Goal: Contribute content: Add original content to the website for others to see

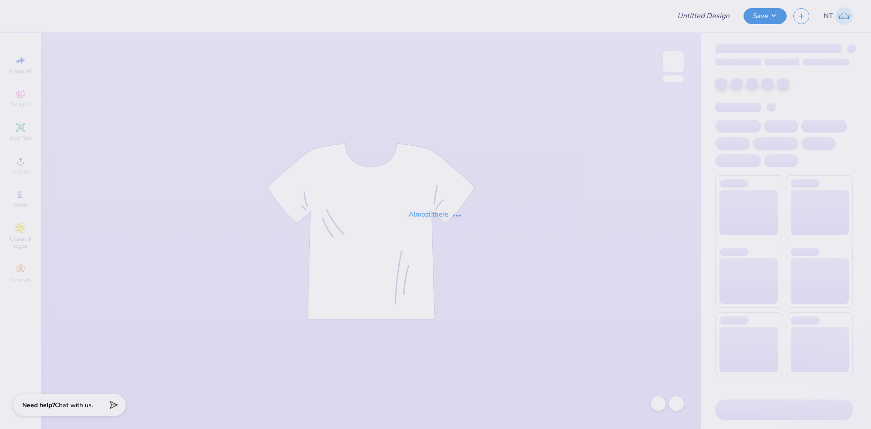
type input "[PERSON_NAME] : [GEOGRAPHIC_DATA]"
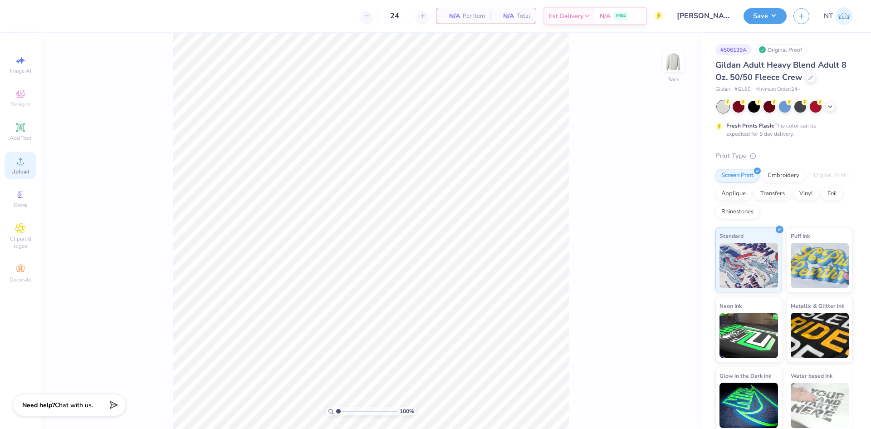
click at [20, 171] on span "Upload" at bounding box center [20, 171] width 18 height 7
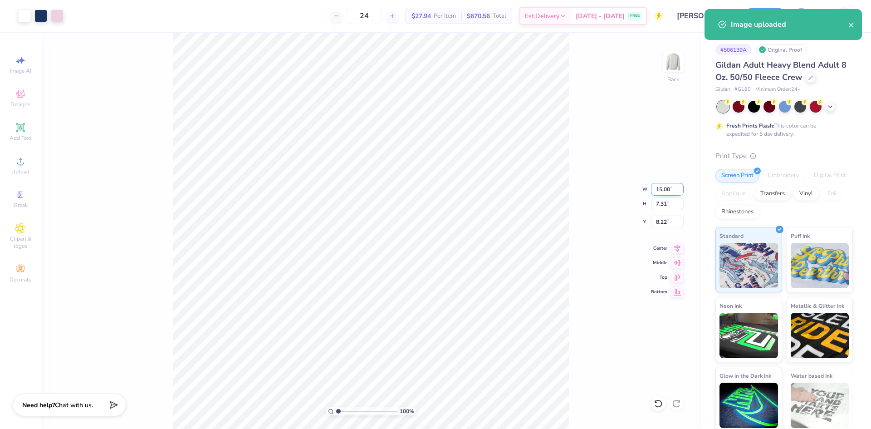
click at [662, 187] on input "15.00" at bounding box center [667, 189] width 33 height 13
type input "12.00"
type input "5.85"
type input "8.95"
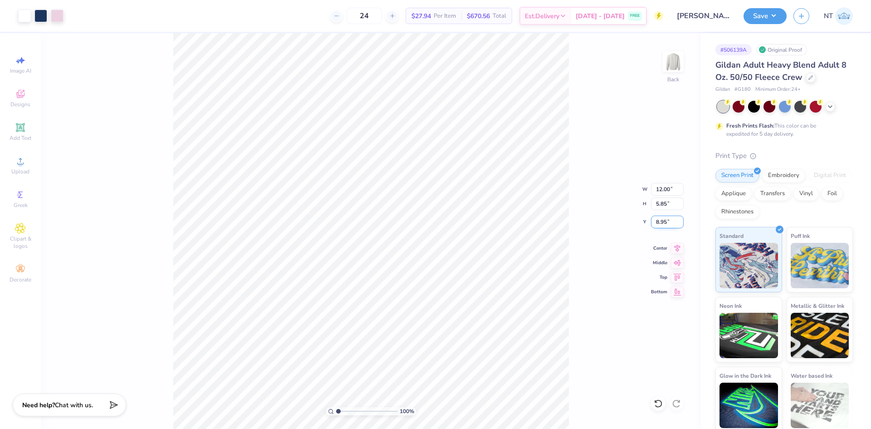
click at [661, 222] on input "8.95" at bounding box center [667, 221] width 33 height 13
type input "3.00"
click at [661, 219] on input "3.00" at bounding box center [667, 221] width 33 height 13
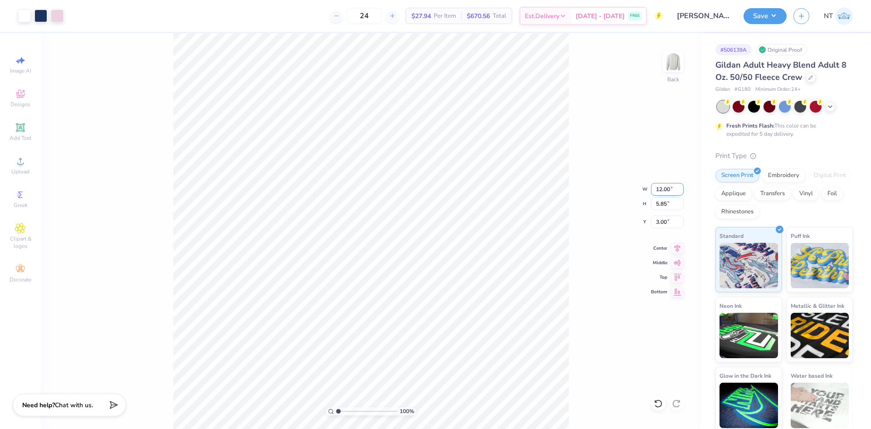
click at [665, 192] on input "12.00" at bounding box center [667, 189] width 33 height 13
type input "10.00"
type input "4.87"
click at [659, 218] on input "3.49" at bounding box center [667, 221] width 33 height 13
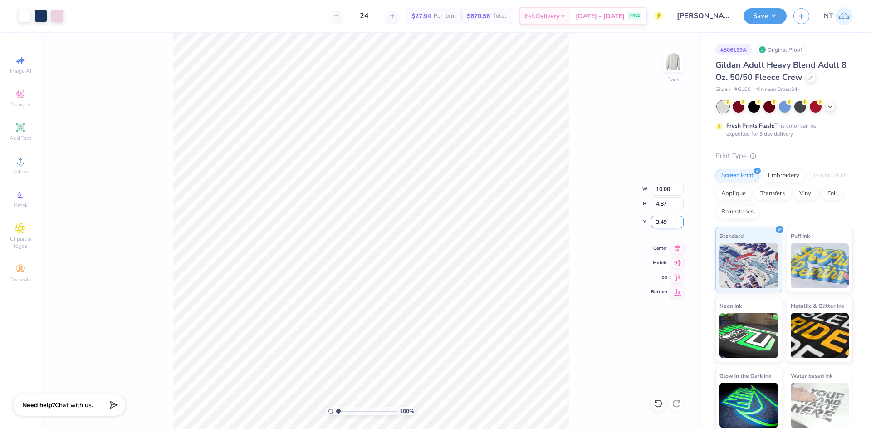
click at [659, 218] on input "3.49" at bounding box center [667, 221] width 33 height 13
type input "3.00"
click at [760, 7] on div "Save NT" at bounding box center [807, 16] width 127 height 32
click at [766, 16] on button "Save" at bounding box center [765, 15] width 43 height 16
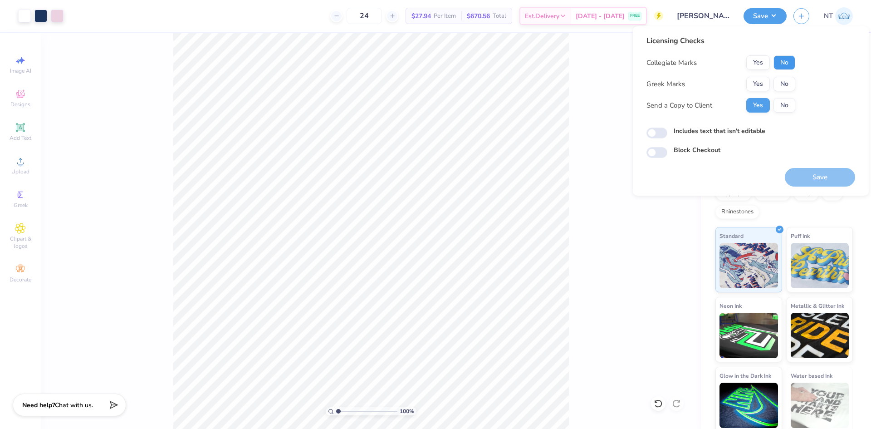
click at [790, 63] on button "No" at bounding box center [784, 62] width 22 height 15
click at [790, 78] on button "No" at bounding box center [784, 84] width 22 height 15
click at [689, 129] on label "Includes text that isn't editable" at bounding box center [720, 131] width 92 height 10
click at [667, 129] on input "Includes text that isn't editable" at bounding box center [656, 132] width 21 height 11
checkbox input "true"
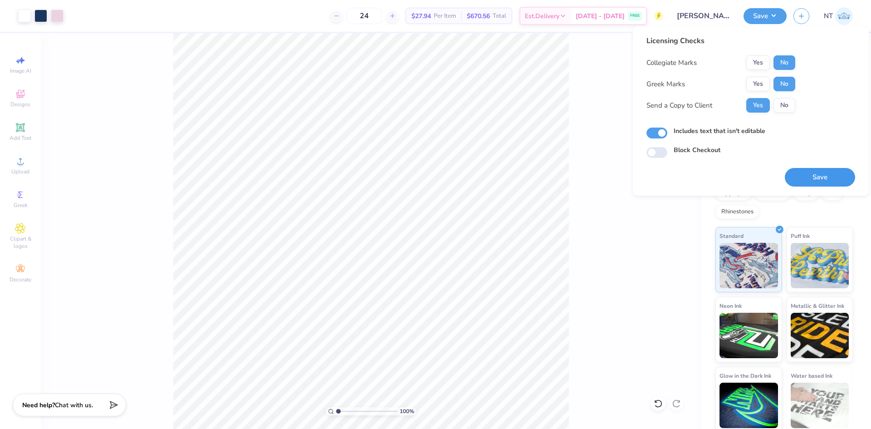
click at [811, 179] on button "Save" at bounding box center [820, 177] width 70 height 19
click at [773, 15] on button "Save" at bounding box center [765, 15] width 43 height 16
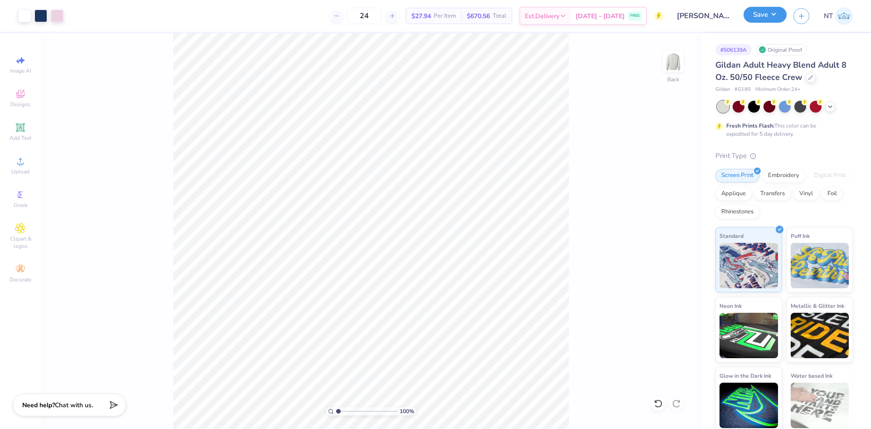
click at [773, 15] on button "Save" at bounding box center [765, 15] width 43 height 16
click at [749, 10] on button "Save" at bounding box center [765, 15] width 43 height 16
